Goal: Information Seeking & Learning: Learn about a topic

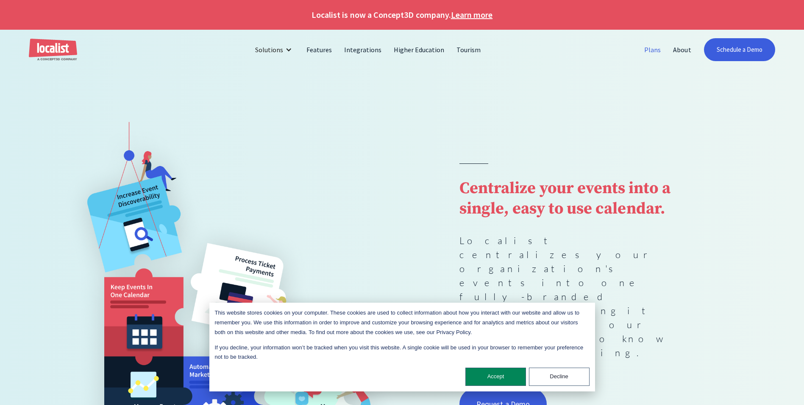
click at [653, 50] on link "Plans" at bounding box center [653, 49] width 29 height 20
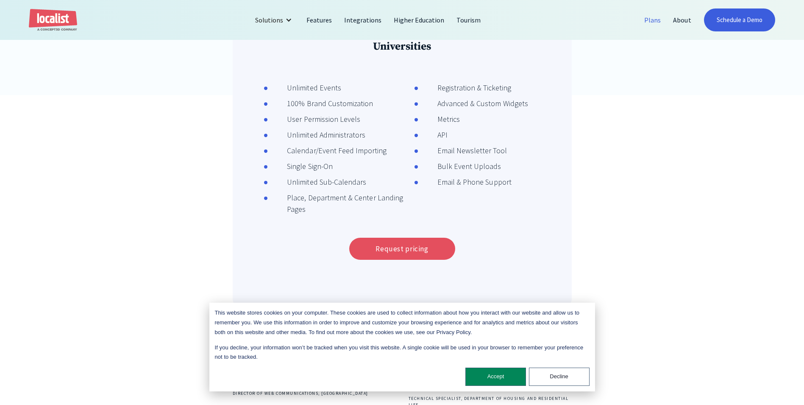
scroll to position [330, 0]
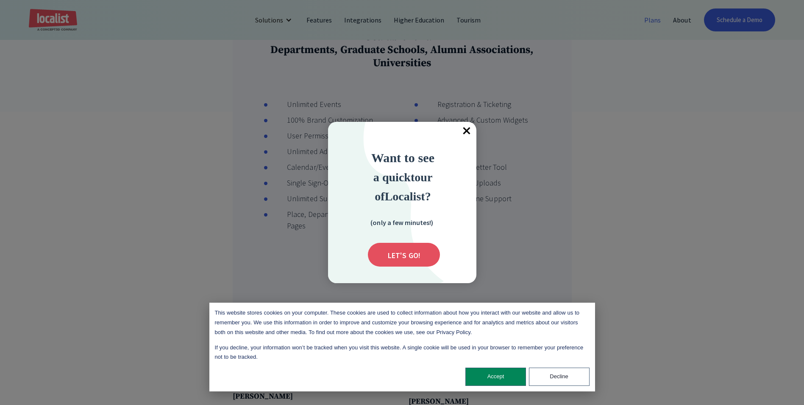
click at [467, 133] on span "×" at bounding box center [467, 131] width 19 height 19
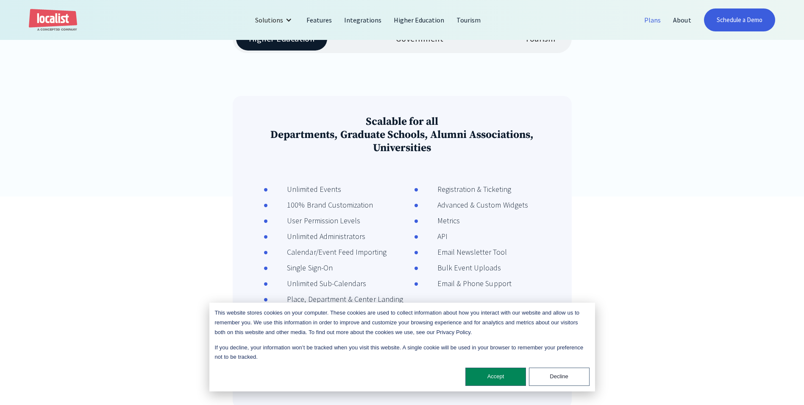
scroll to position [118, 0]
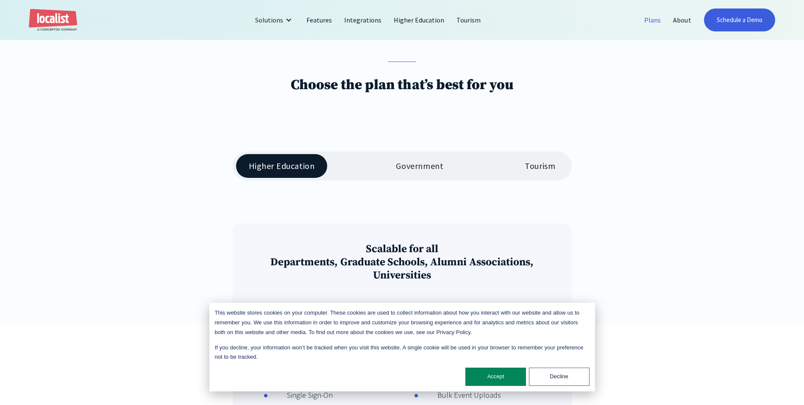
click at [534, 169] on div "Tourism" at bounding box center [540, 166] width 31 height 10
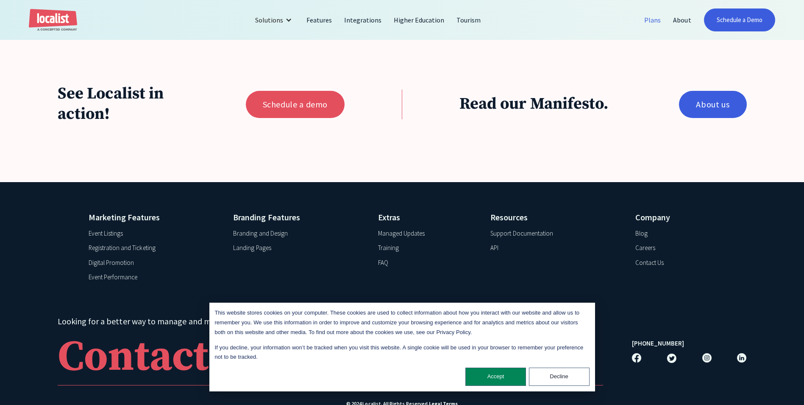
scroll to position [917, 0]
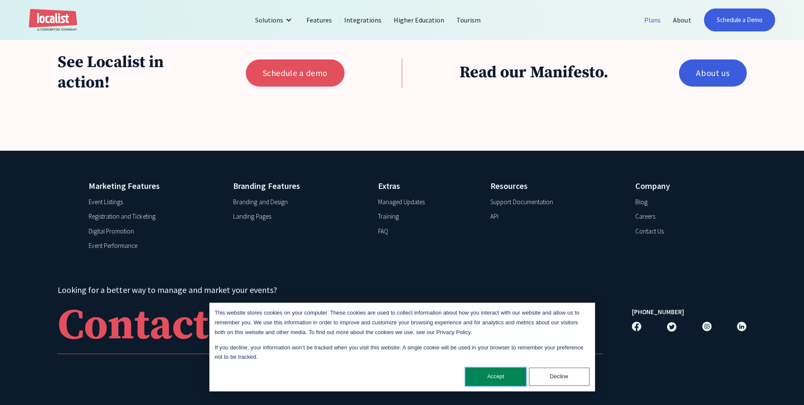
click at [509, 379] on button "Accept" at bounding box center [496, 376] width 61 height 18
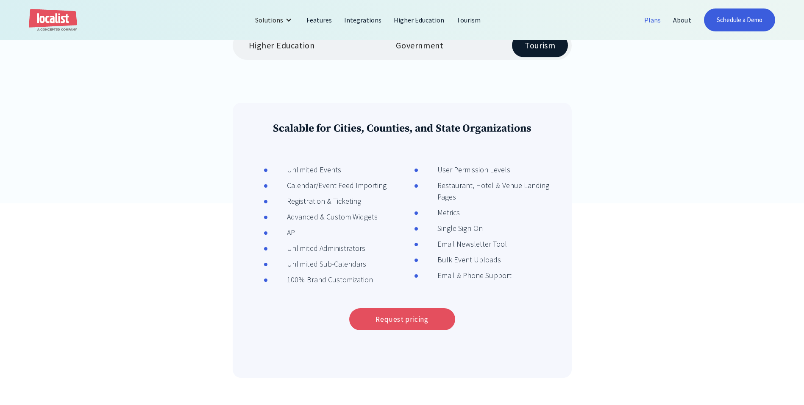
scroll to position [0, 0]
